Goal: Task Accomplishment & Management: Use online tool/utility

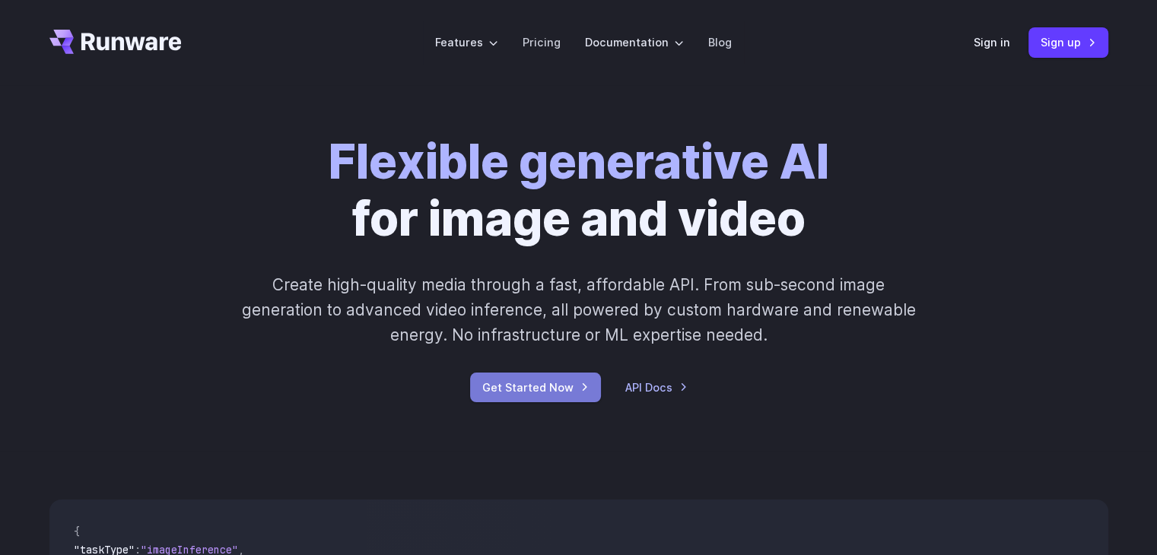
click at [517, 390] on link "Get Started Now" at bounding box center [535, 388] width 131 height 30
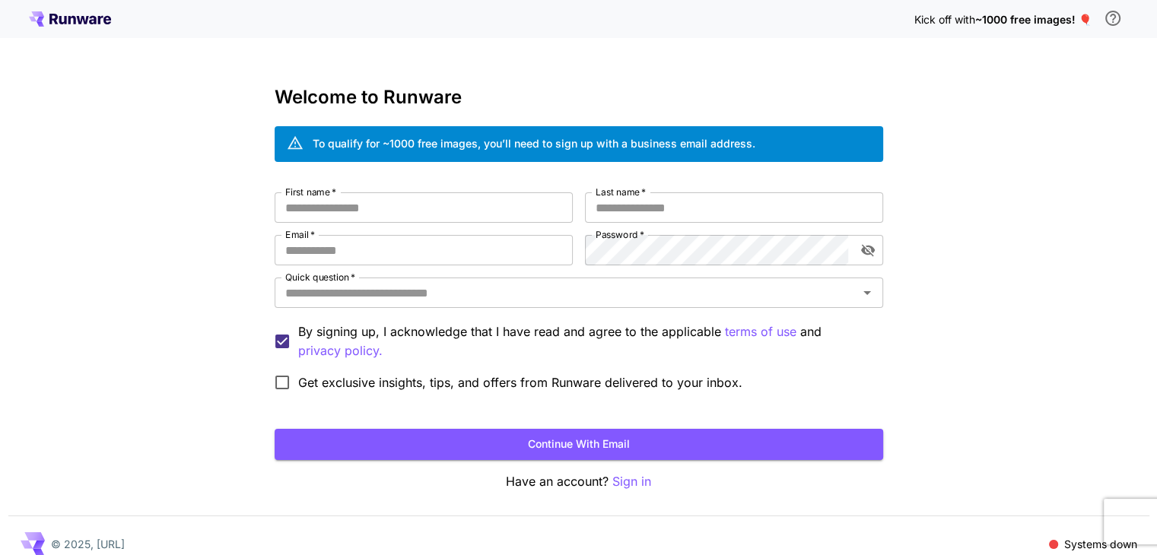
click at [378, 180] on div "Welcome to Runware To qualify for ~1000 free images, you’ll need to sign up wit…" at bounding box center [579, 289] width 609 height 405
click at [393, 227] on div "First name   * First name   * Last name   * Last name   * Email   * Email   * P…" at bounding box center [579, 295] width 609 height 206
click at [396, 199] on input "First name   *" at bounding box center [424, 207] width 298 height 30
type input "********"
click at [630, 192] on label "Last name   *" at bounding box center [621, 192] width 50 height 13
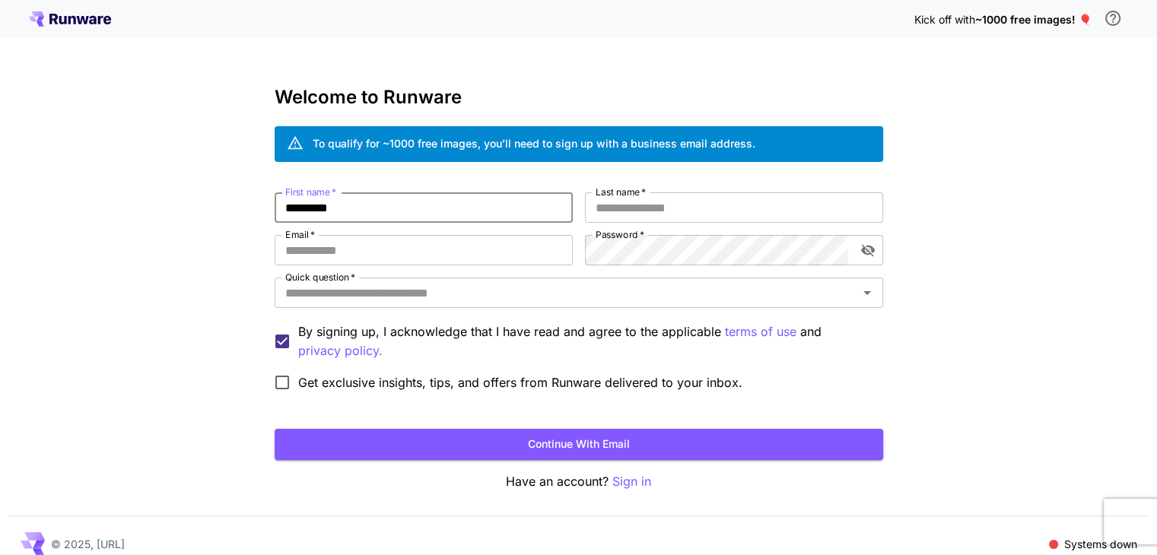
click at [630, 192] on input "Last name   *" at bounding box center [734, 207] width 298 height 30
type input "**"
click at [418, 240] on input "Email   *" at bounding box center [424, 250] width 298 height 30
type input "**********"
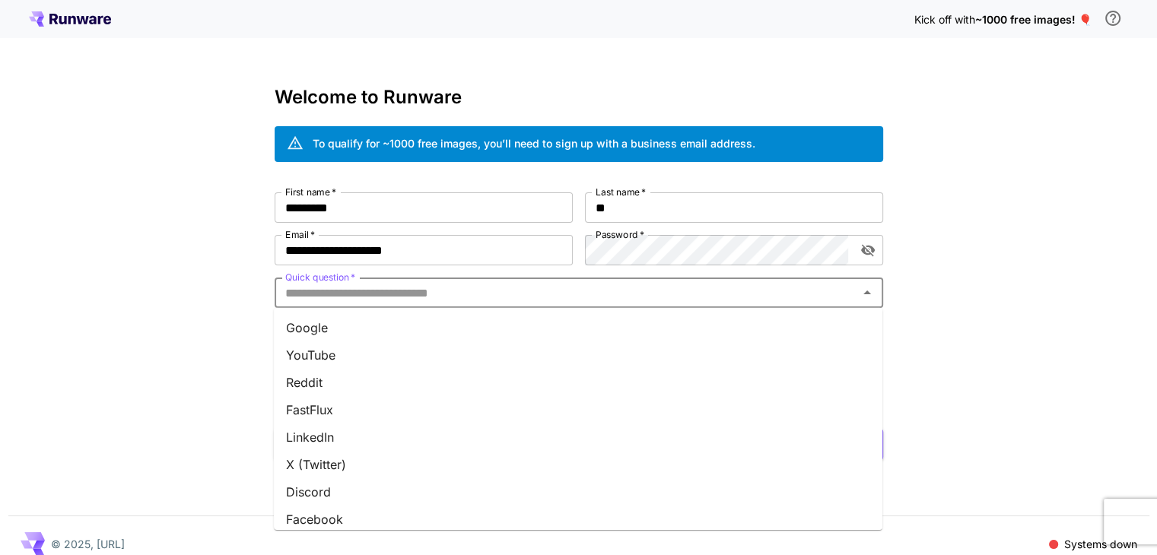
click at [366, 289] on input "Quick question   *" at bounding box center [566, 292] width 574 height 21
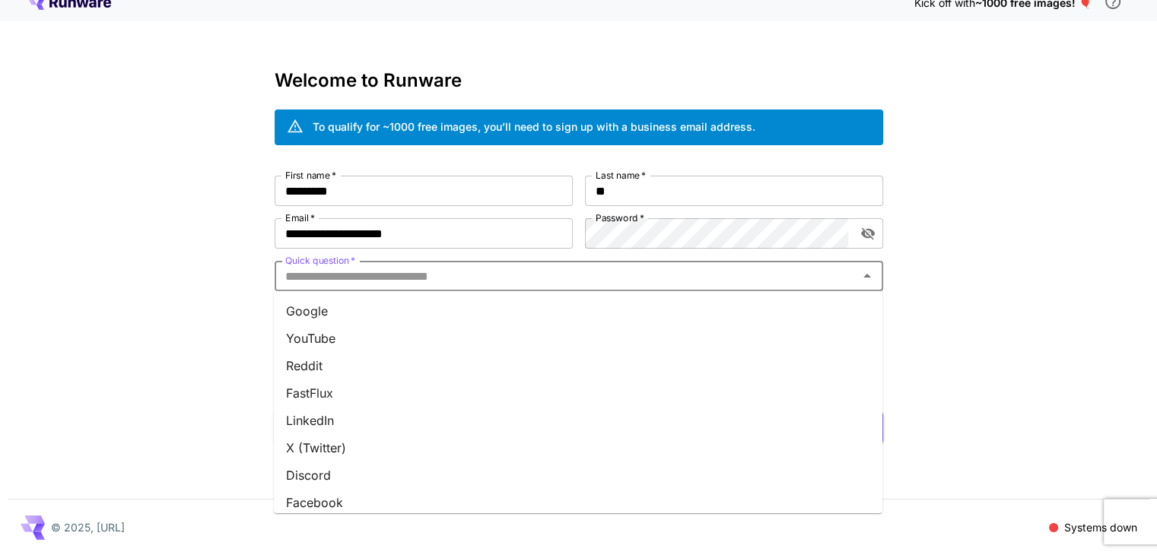
click at [330, 302] on li "Google" at bounding box center [578, 310] width 609 height 27
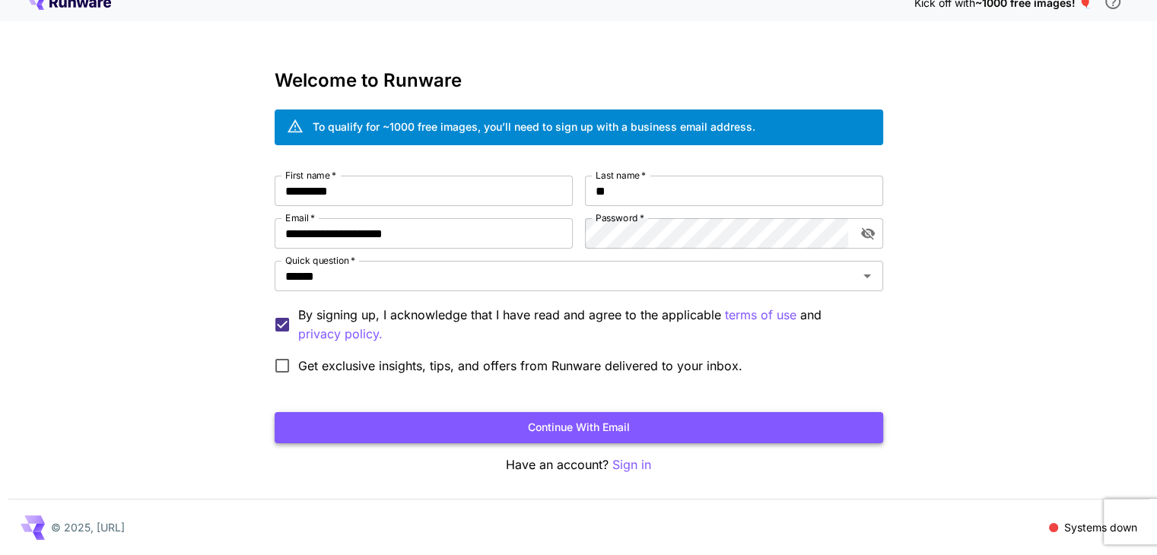
click at [507, 421] on button "Continue with email" at bounding box center [579, 427] width 609 height 31
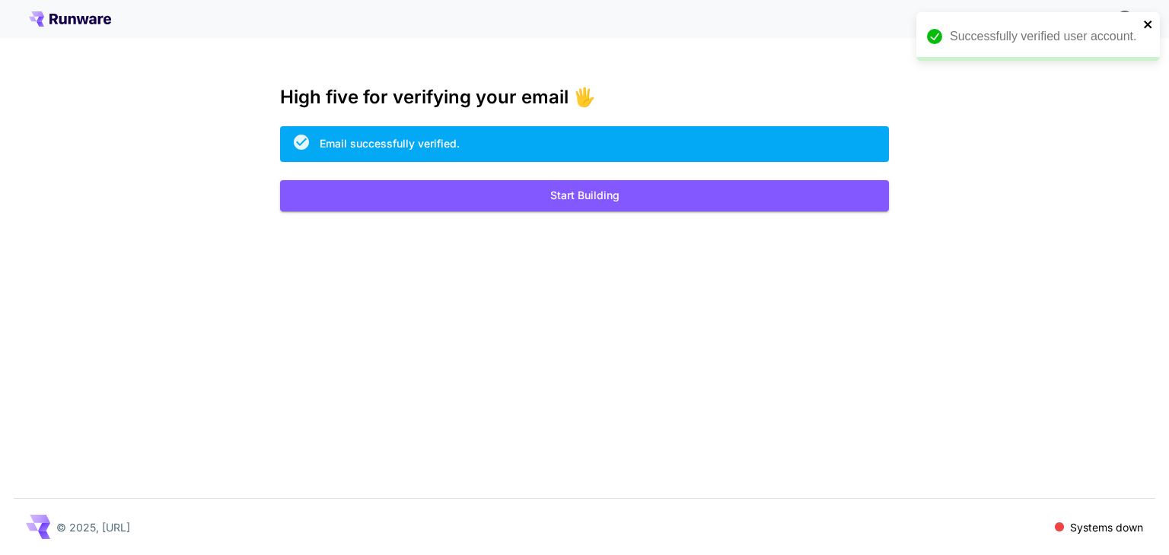
click at [1147, 18] on icon "close" at bounding box center [1148, 24] width 11 height 12
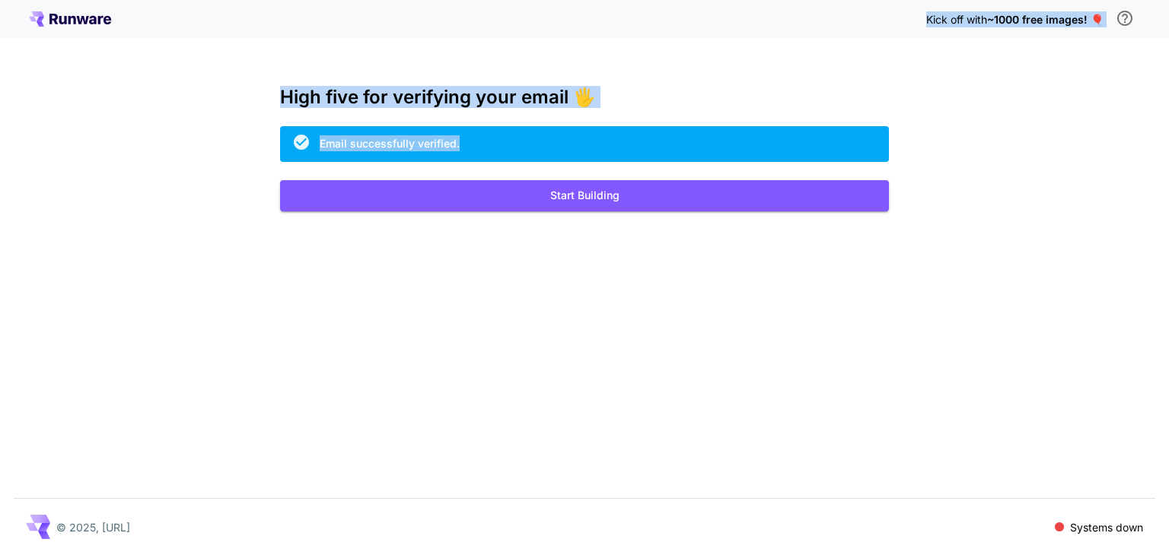
drag, startPoint x: 237, startPoint y: 89, endPoint x: 902, endPoint y: 112, distance: 664.6
click at [897, 112] on div "Kick off with ~1000 free images! 🎈 High five for verifying your email 🖐️ Email …" at bounding box center [584, 277] width 1169 height 555
click at [908, 112] on div "Kick off with ~1000 free images! 🎈 High five for verifying your email 🖐️ Email …" at bounding box center [584, 277] width 1169 height 555
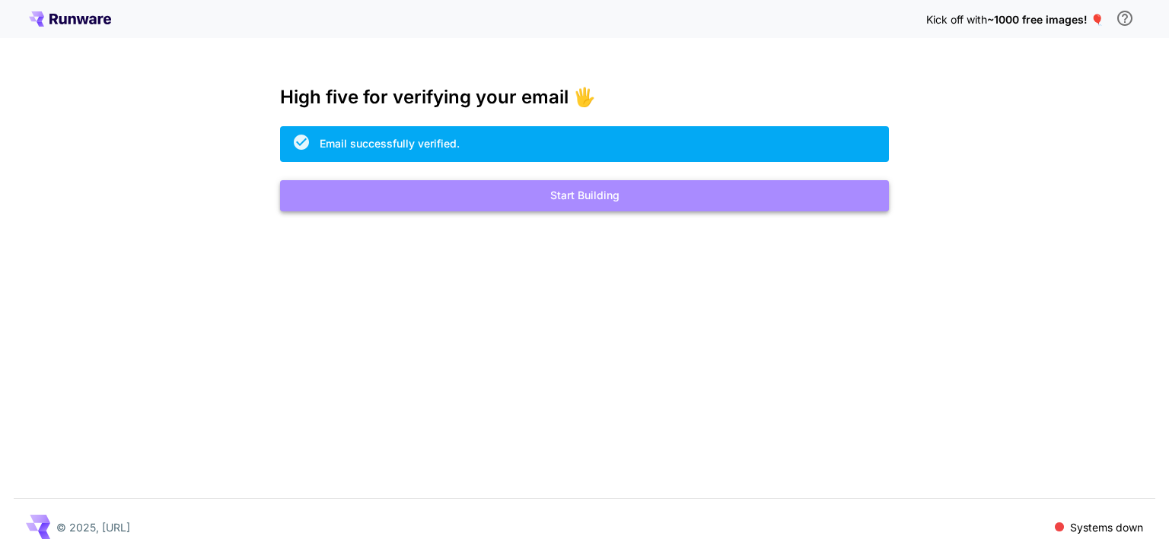
click at [575, 195] on button "Start Building" at bounding box center [584, 195] width 609 height 31
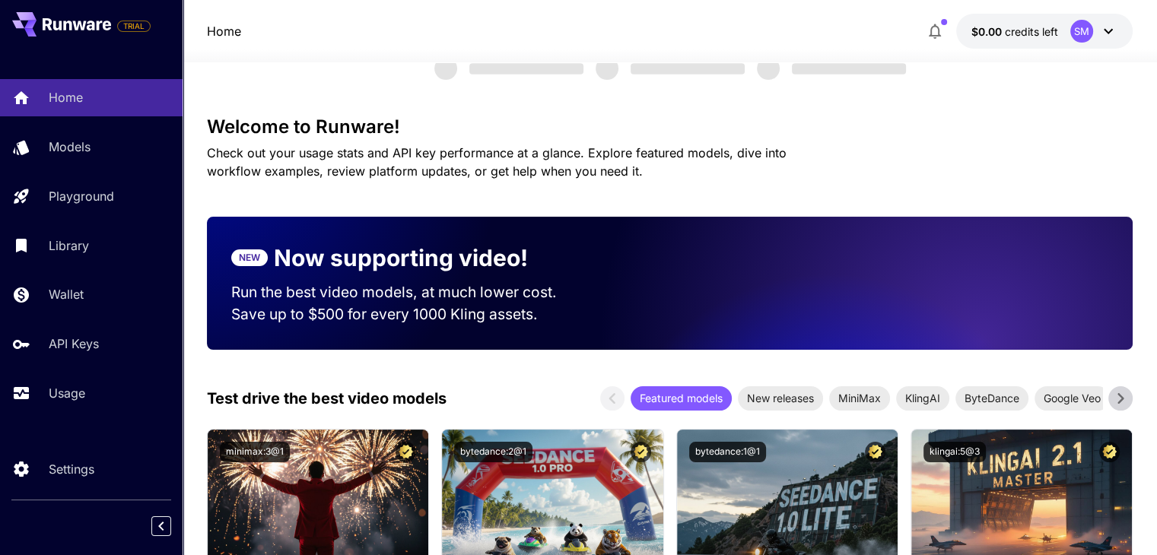
scroll to position [152, 0]
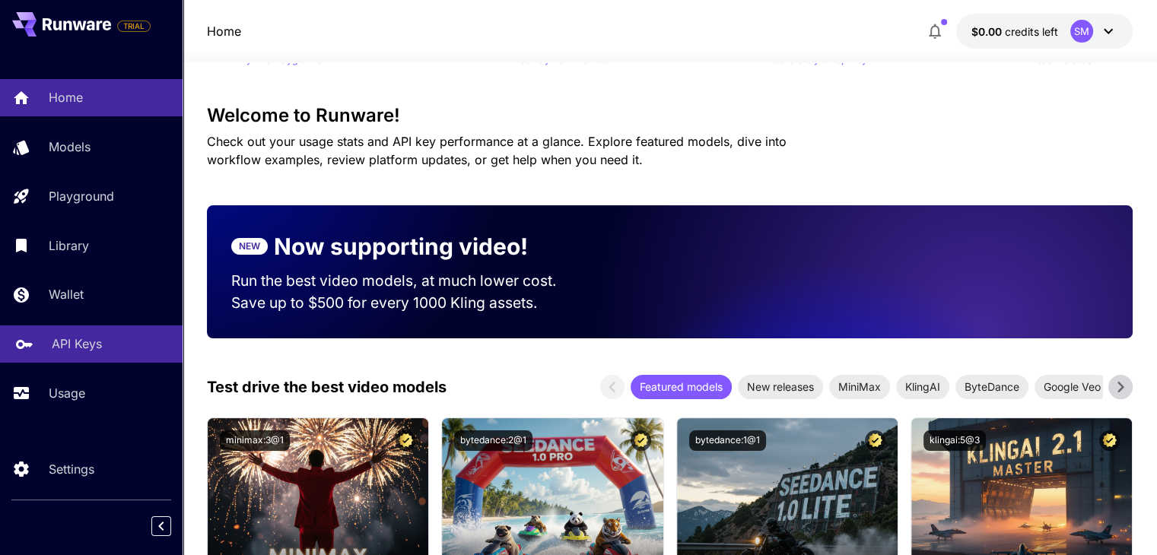
click at [38, 341] on link "API Keys" at bounding box center [91, 344] width 183 height 37
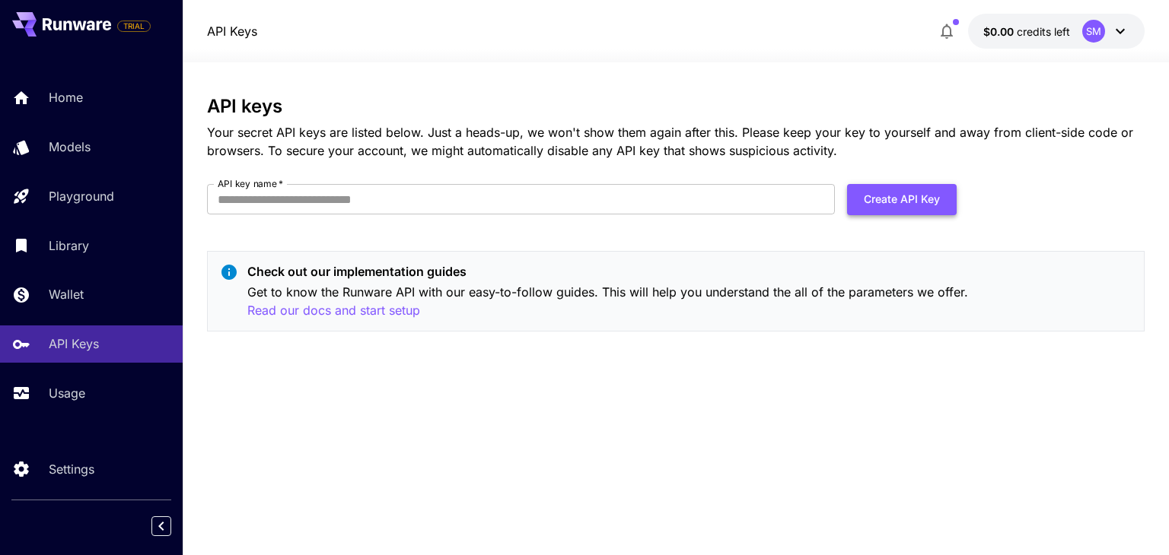
click at [908, 200] on button "Create API Key" at bounding box center [902, 199] width 110 height 31
type input "**********"
click at [923, 182] on div "**********" at bounding box center [675, 220] width 937 height 248
click at [923, 191] on button "Create API Key" at bounding box center [902, 199] width 110 height 31
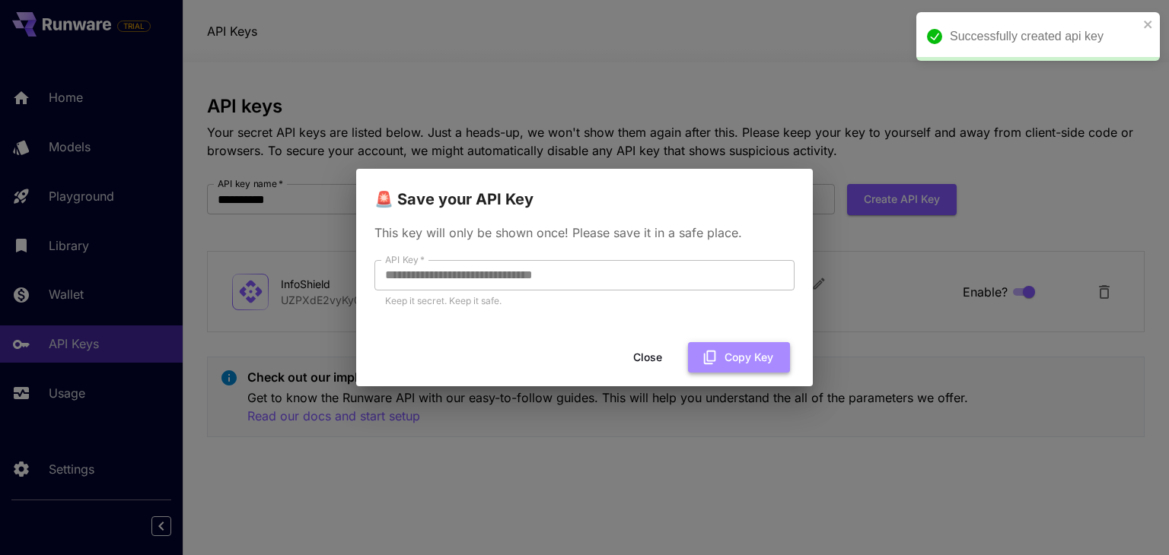
click at [755, 360] on button "Copy Key" at bounding box center [739, 357] width 102 height 31
click at [667, 371] on button "Close" at bounding box center [659, 357] width 68 height 31
